Goal: Task Accomplishment & Management: Complete application form

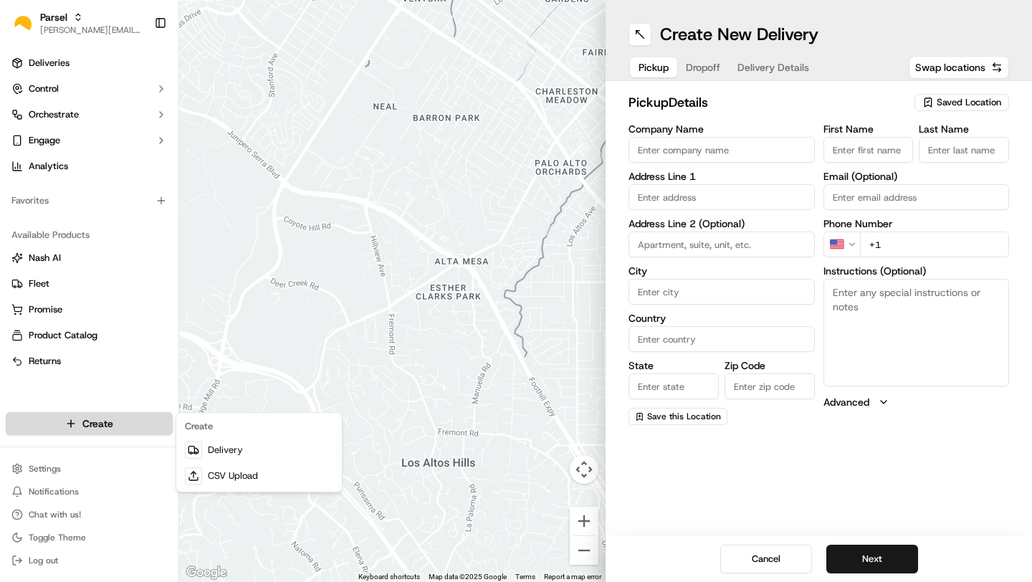
click at [55, 429] on html "Parsel [EMAIL_ADDRESS][PERSON_NAME][DOMAIN_NAME] Toggle Sidebar Deliveries Cont…" at bounding box center [516, 291] width 1032 height 582
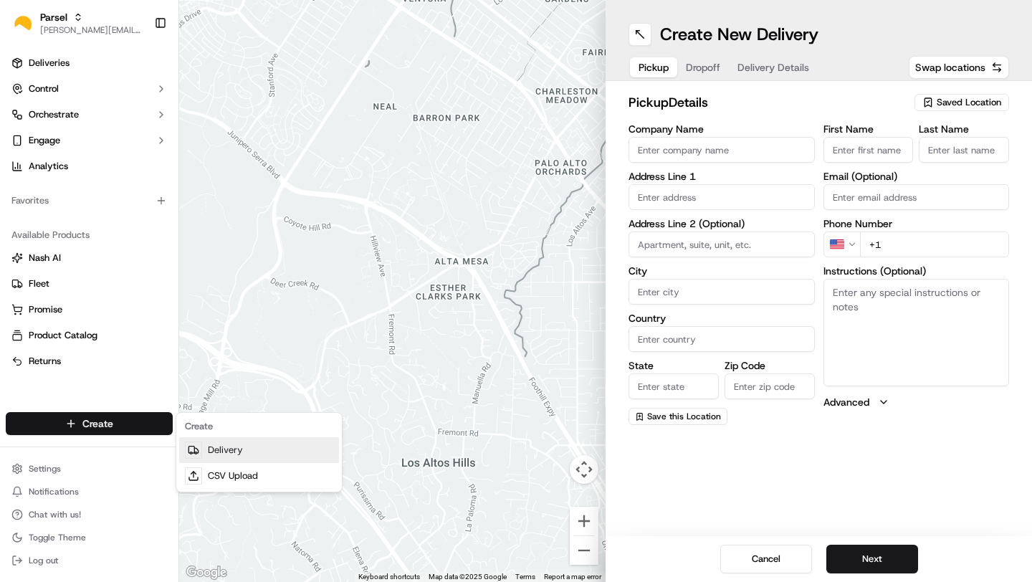
click at [216, 451] on link "Delivery" at bounding box center [259, 450] width 160 height 26
click at [669, 144] on input "Company Name" at bounding box center [721, 150] width 186 height 26
type input "MIA-DR"
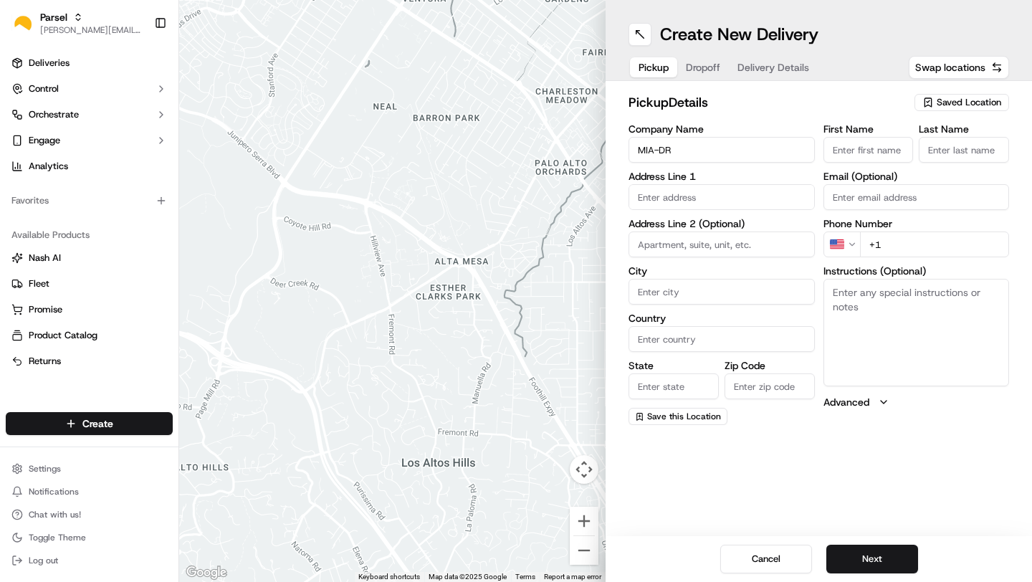
type input "[STREET_ADDRESS]"
type input "[GEOGRAPHIC_DATA]"
type input "FL"
type input "33126"
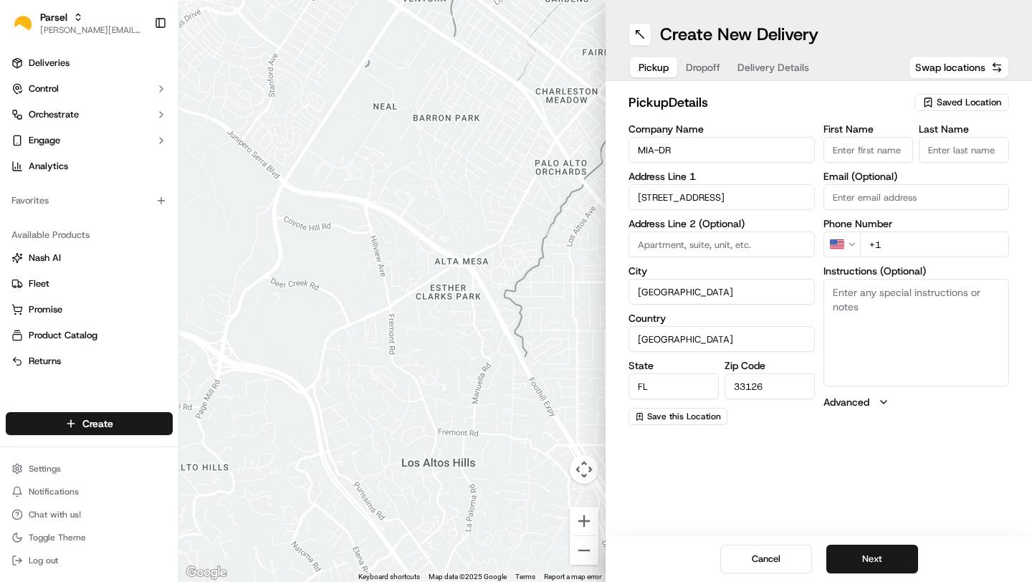
type input "[PERSON_NAME]"
type input "[EMAIL_ADDRESS][DOMAIN_NAME]"
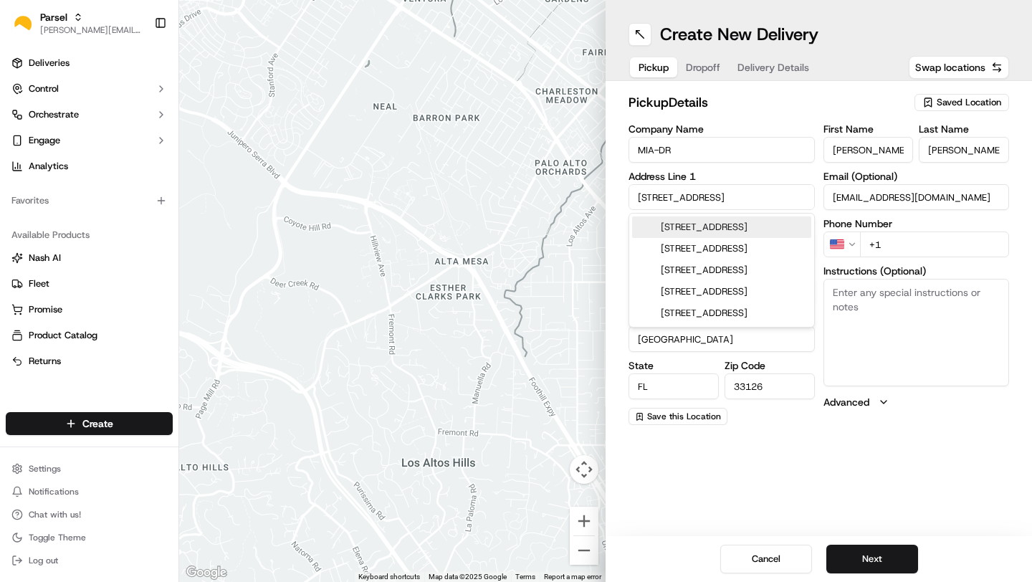
click at [897, 245] on input "+1" at bounding box center [935, 244] width 150 height 26
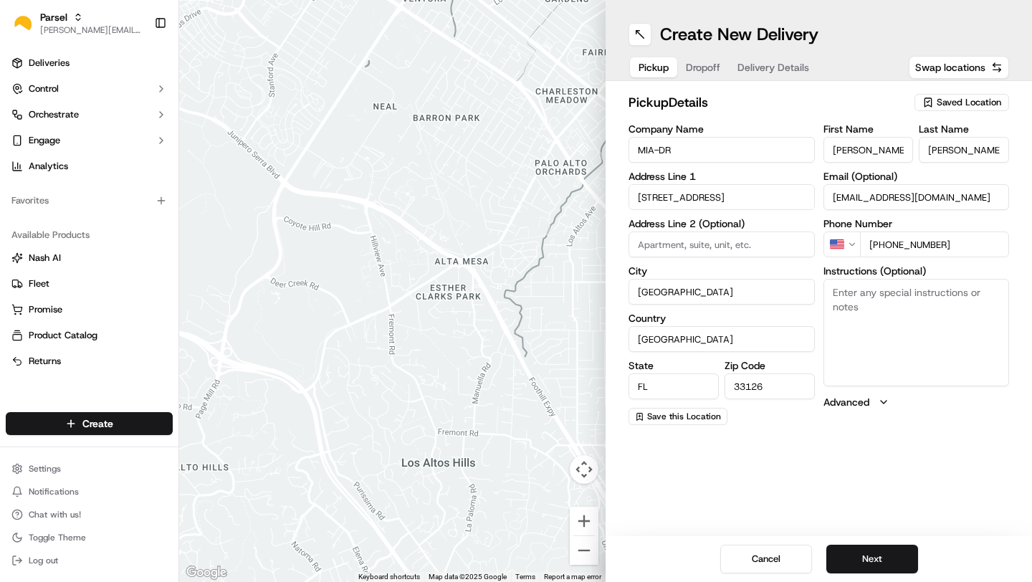
type input "[PHONE_NUMBER]"
click at [879, 350] on textarea "Instructions (Optional)" at bounding box center [916, 332] width 186 height 107
type textarea "loading dock door 1"
click at [724, 476] on div "Create New Delivery Pickup Dropoff Delivery Details Swap locations pickup Detai…" at bounding box center [819, 291] width 426 height 582
click at [862, 555] on button "Next" at bounding box center [872, 559] width 92 height 29
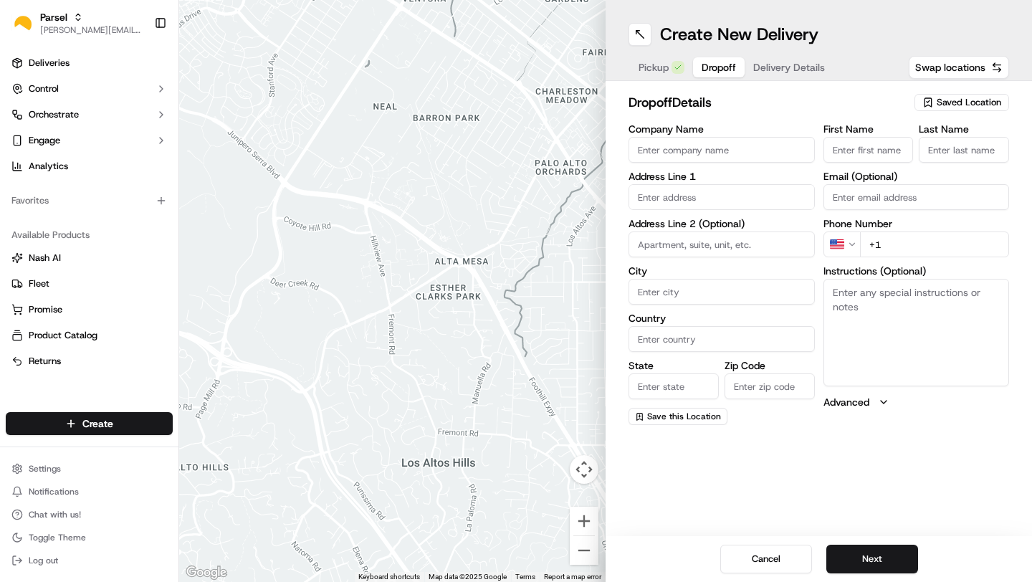
click at [978, 94] on div "Saved Location" at bounding box center [961, 102] width 95 height 17
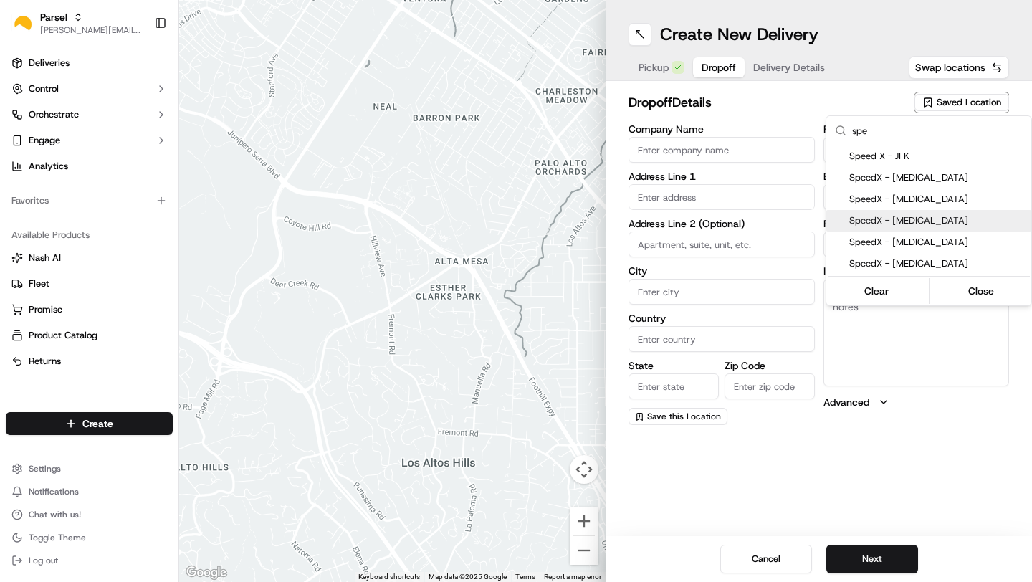
type input "spe"
click at [890, 212] on div "SpeedX - [MEDICAL_DATA]" at bounding box center [928, 220] width 205 height 21
type input "SpeedX - [MEDICAL_DATA]"
type input "[STREET_ADDRESS]"
type input "suite 300"
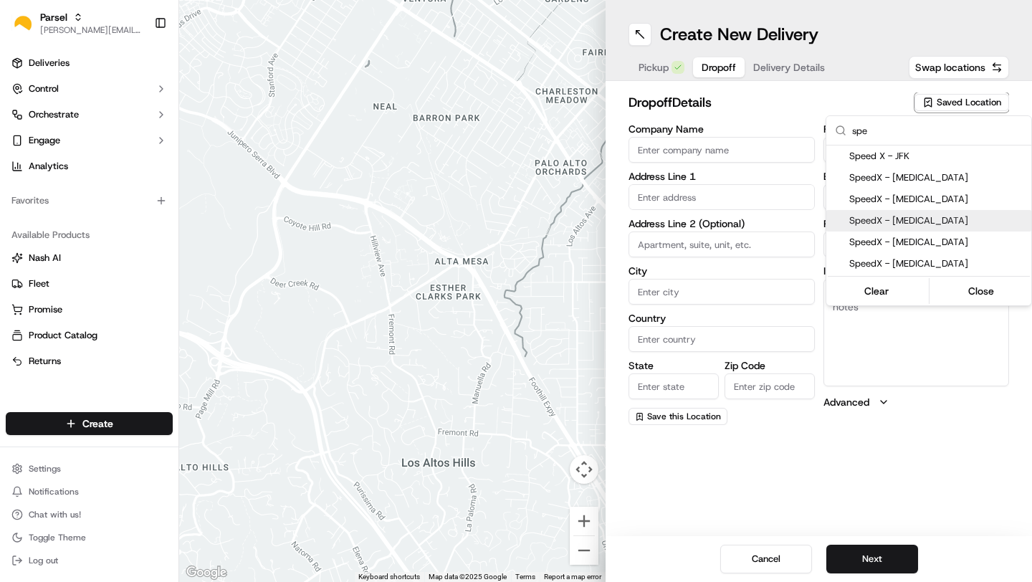
type input "[MEDICAL_DATA]"
type input "US"
type input "FL"
type input "33122"
type input "[PHONE_NUMBER]"
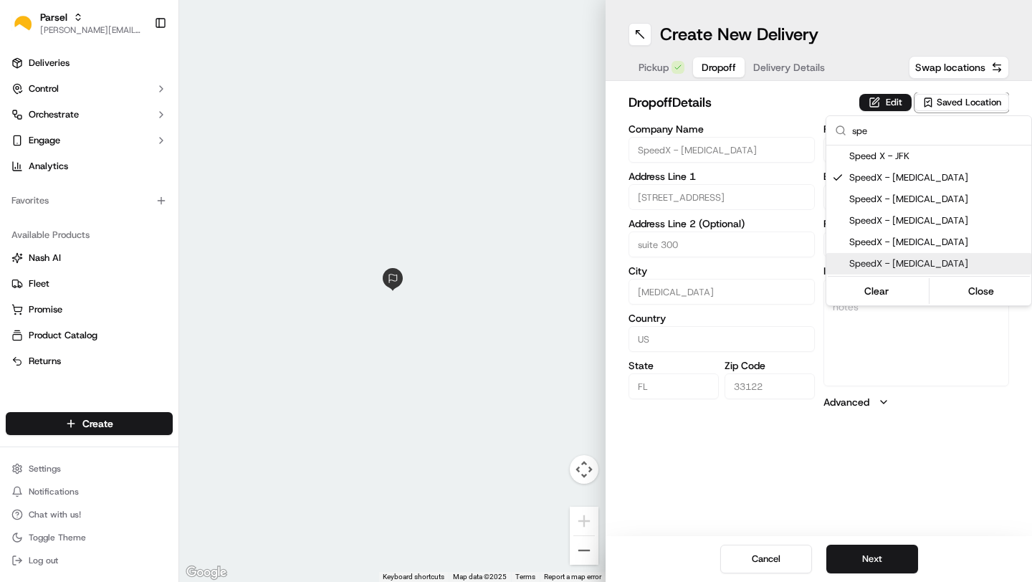
click at [761, 444] on html "Parsel [EMAIL_ADDRESS][PERSON_NAME][DOMAIN_NAME] Toggle Sidebar Deliveries Cont…" at bounding box center [516, 291] width 1032 height 582
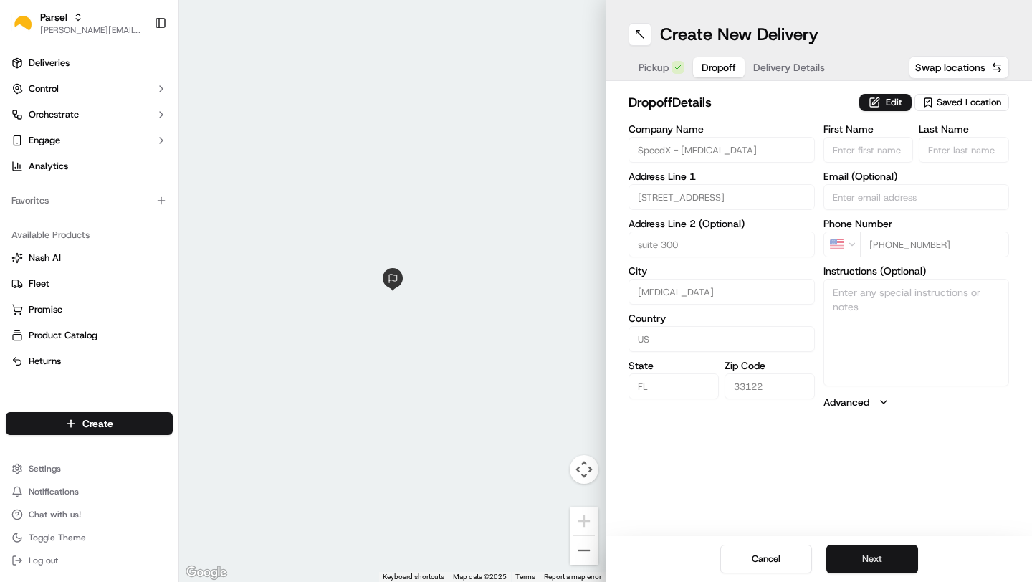
click at [874, 550] on button "Next" at bounding box center [872, 559] width 92 height 29
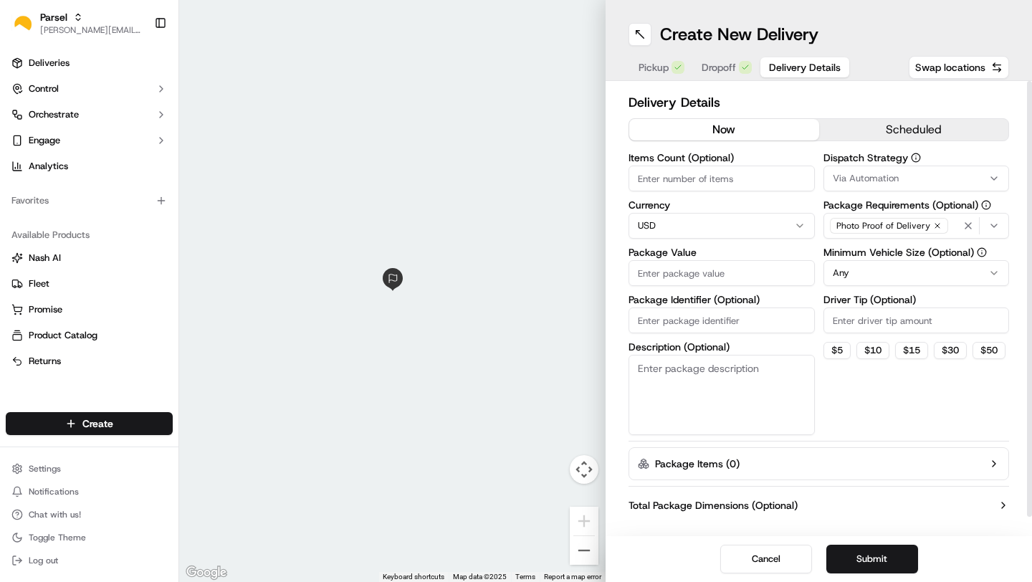
click at [674, 183] on input "Items Count (Optional)" at bounding box center [721, 179] width 186 height 26
type input "4"
click at [671, 269] on input "Package Value" at bounding box center [721, 273] width 186 height 26
type input "100"
click at [861, 317] on input "Driver Tip (Optional)" at bounding box center [916, 320] width 186 height 26
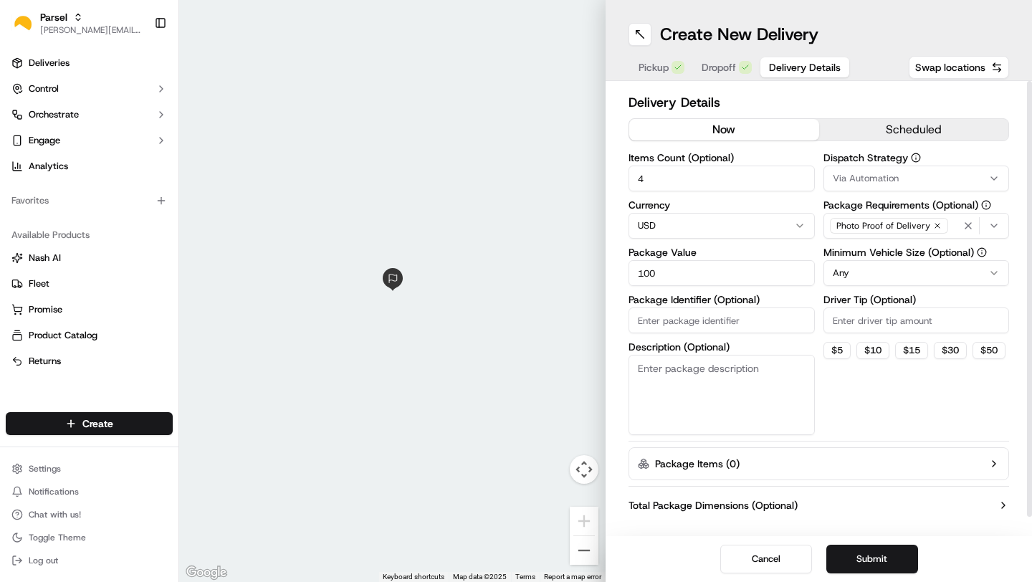
type input "2"
type input "3"
click at [858, 563] on button "Submit" at bounding box center [872, 559] width 92 height 29
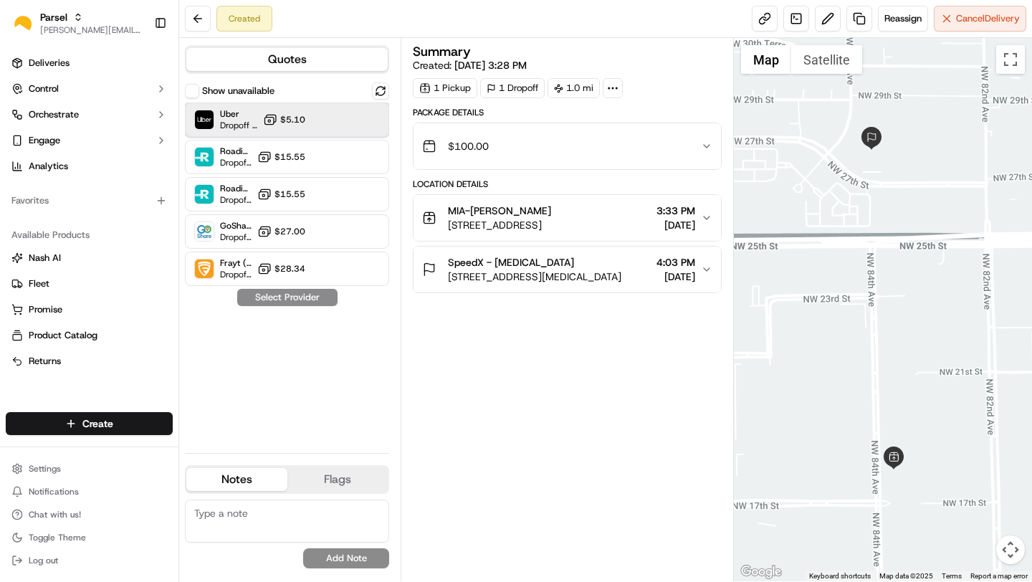
click at [308, 123] on div "Uber Dropoff ETA 30 minutes $5.10" at bounding box center [287, 119] width 204 height 34
click at [285, 303] on button "Assign Provider" at bounding box center [287, 297] width 102 height 17
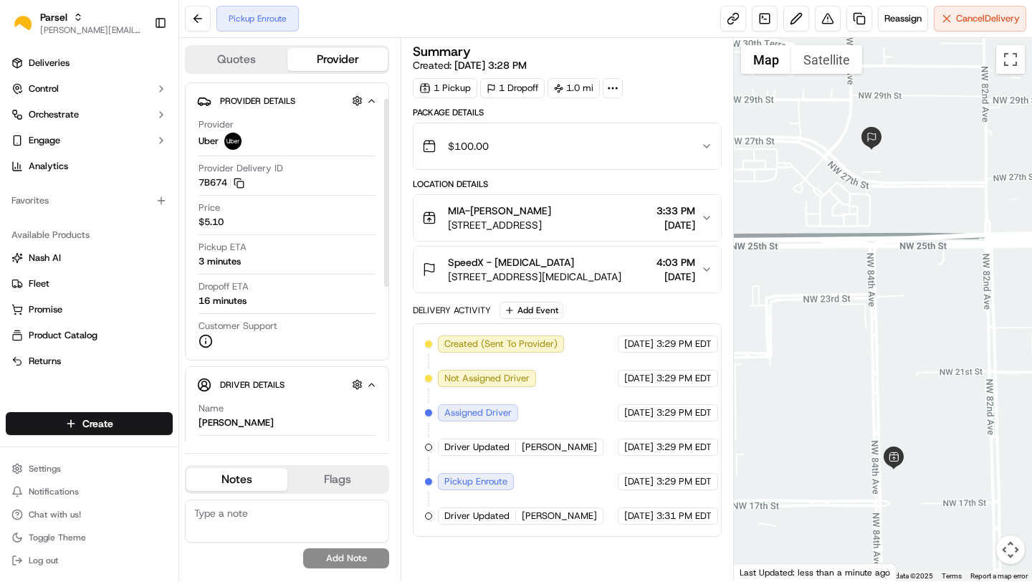
scroll to position [47, 0]
